Goal: Task Accomplishment & Management: Manage account settings

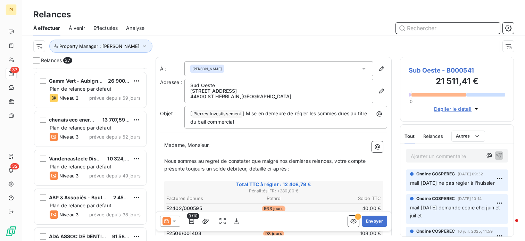
scroll to position [1267, 0]
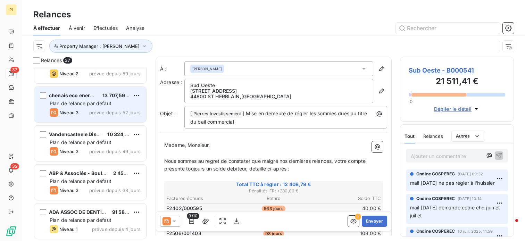
click at [95, 109] on div "Niveau 3 prévue depuis 52 jours" at bounding box center [95, 112] width 91 height 8
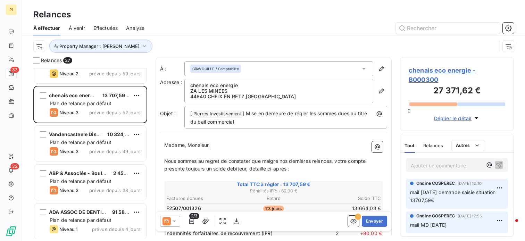
click at [432, 162] on p "Ajouter un commentaire ﻿" at bounding box center [447, 165] width 72 height 9
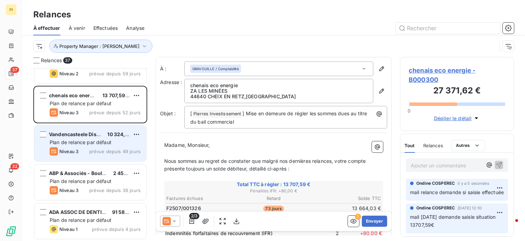
click at [80, 140] on span "Plan de relance par défaut" at bounding box center [81, 142] width 62 height 6
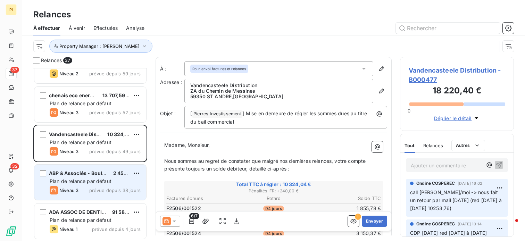
click at [79, 176] on div "ABP & Associés - Boulogne Billancou" at bounding box center [78, 173] width 59 height 7
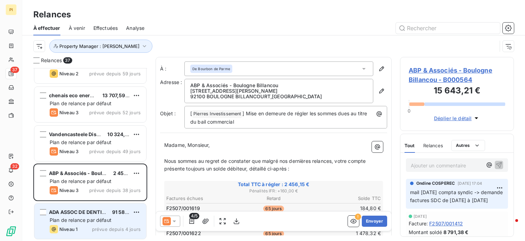
drag, startPoint x: 83, startPoint y: 211, endPoint x: 89, endPoint y: 208, distance: 5.9
click at [85, 210] on span "ADA ASSOC DE DENTISTERIE AVANCEE" at bounding box center [96, 212] width 95 height 6
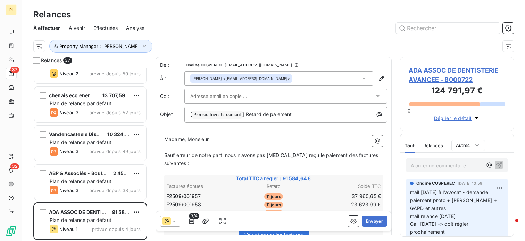
click at [440, 169] on p "Ajouter un commentaire ﻿" at bounding box center [447, 165] width 72 height 9
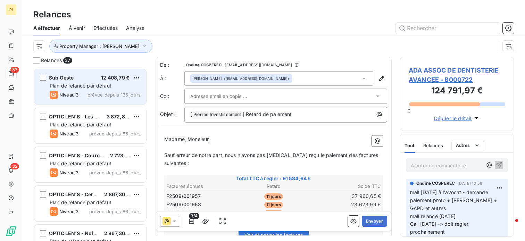
click at [104, 84] on span "Plan de relance par défaut" at bounding box center [81, 86] width 62 height 6
